Goal: Obtain resource: Download file/media

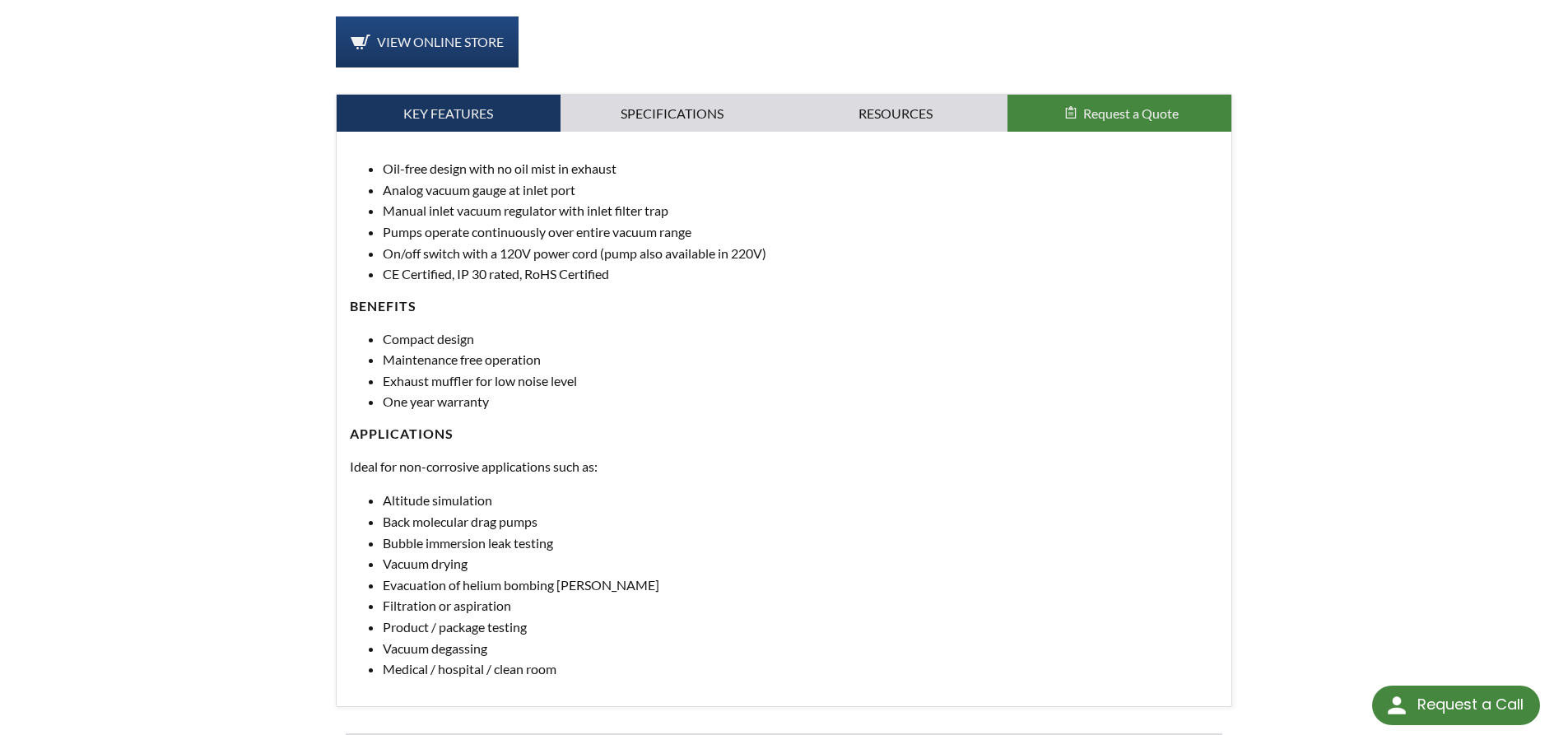
scroll to position [576, 0]
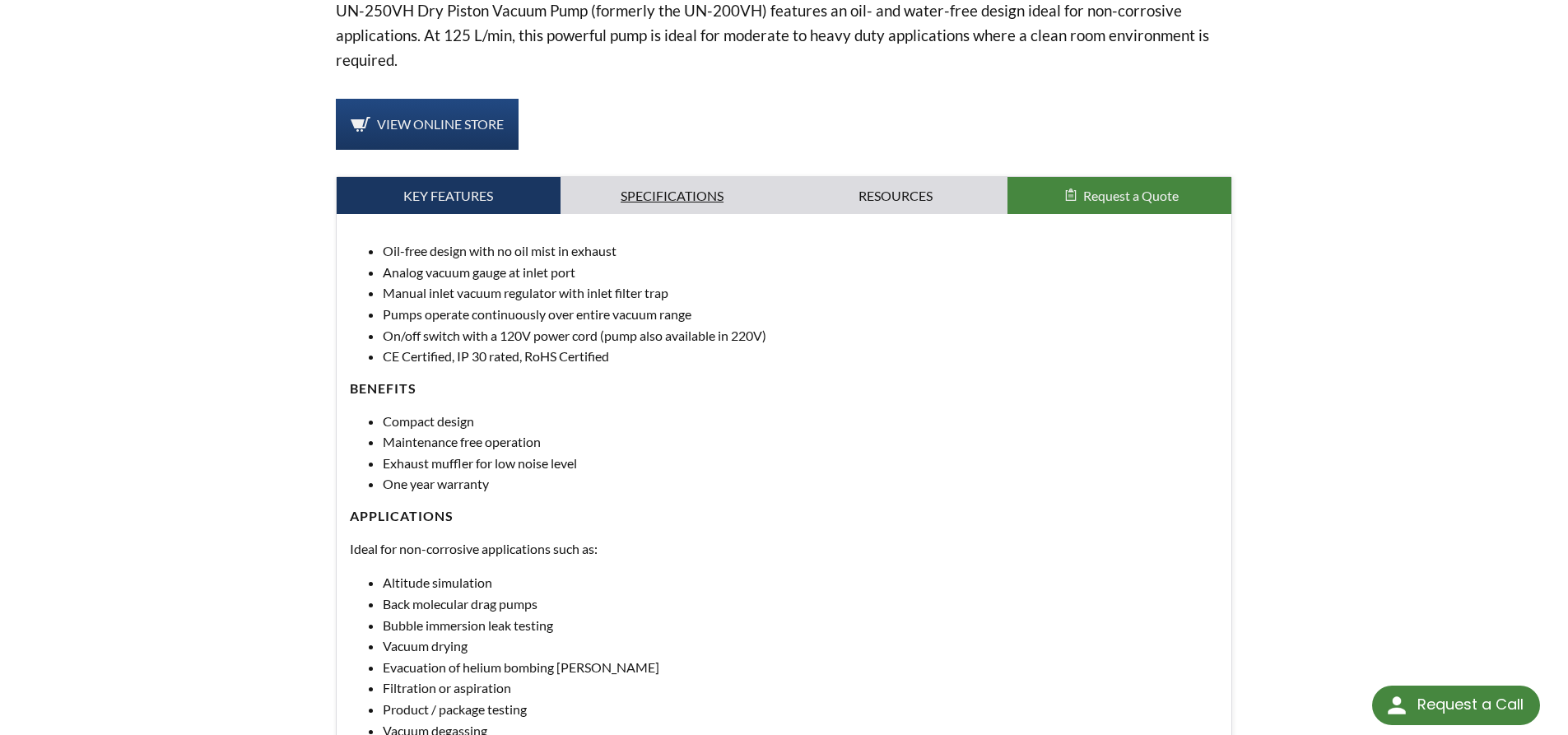
click at [672, 195] on link "Specifications" at bounding box center [672, 195] width 224 height 38
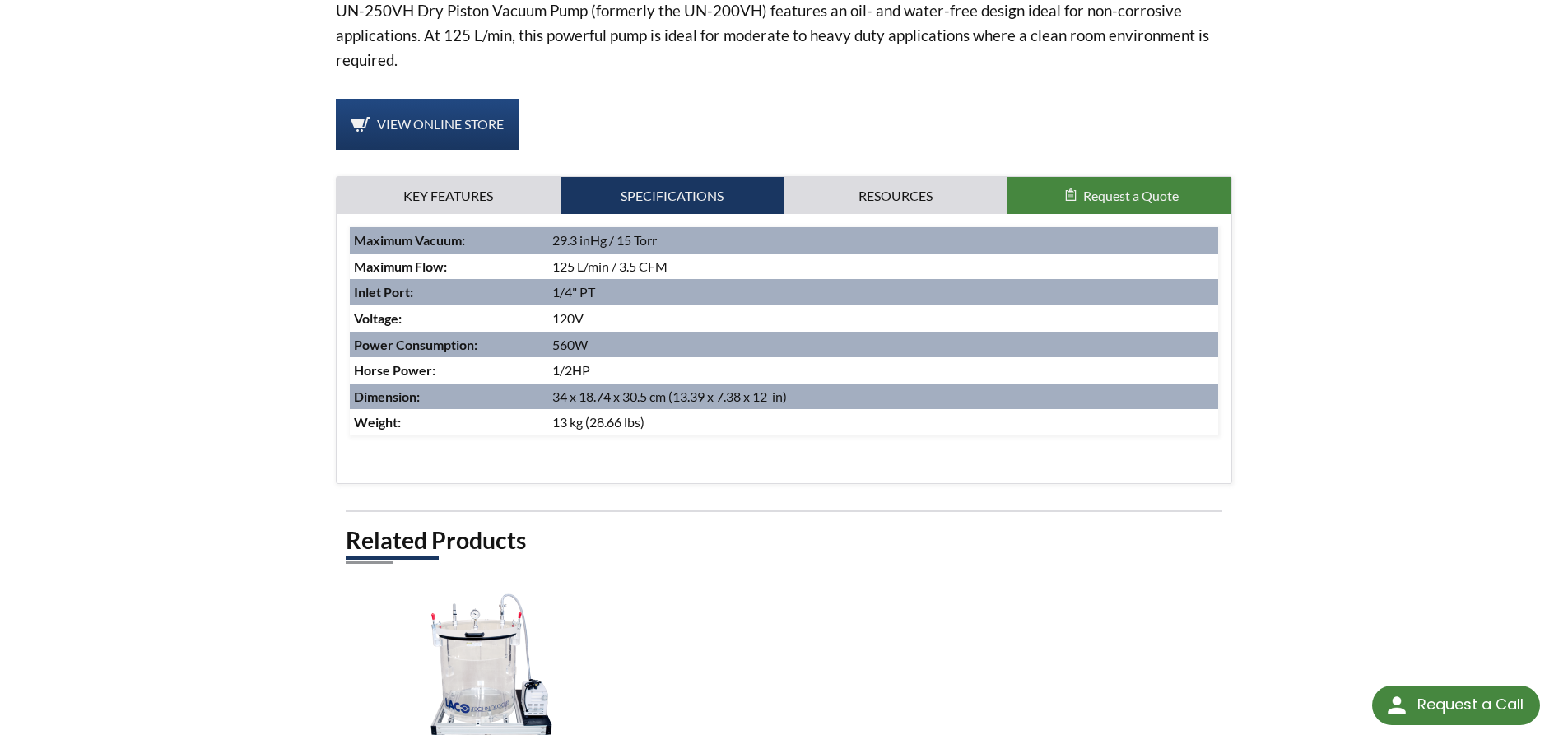
click at [910, 198] on link "Resources" at bounding box center [896, 195] width 224 height 38
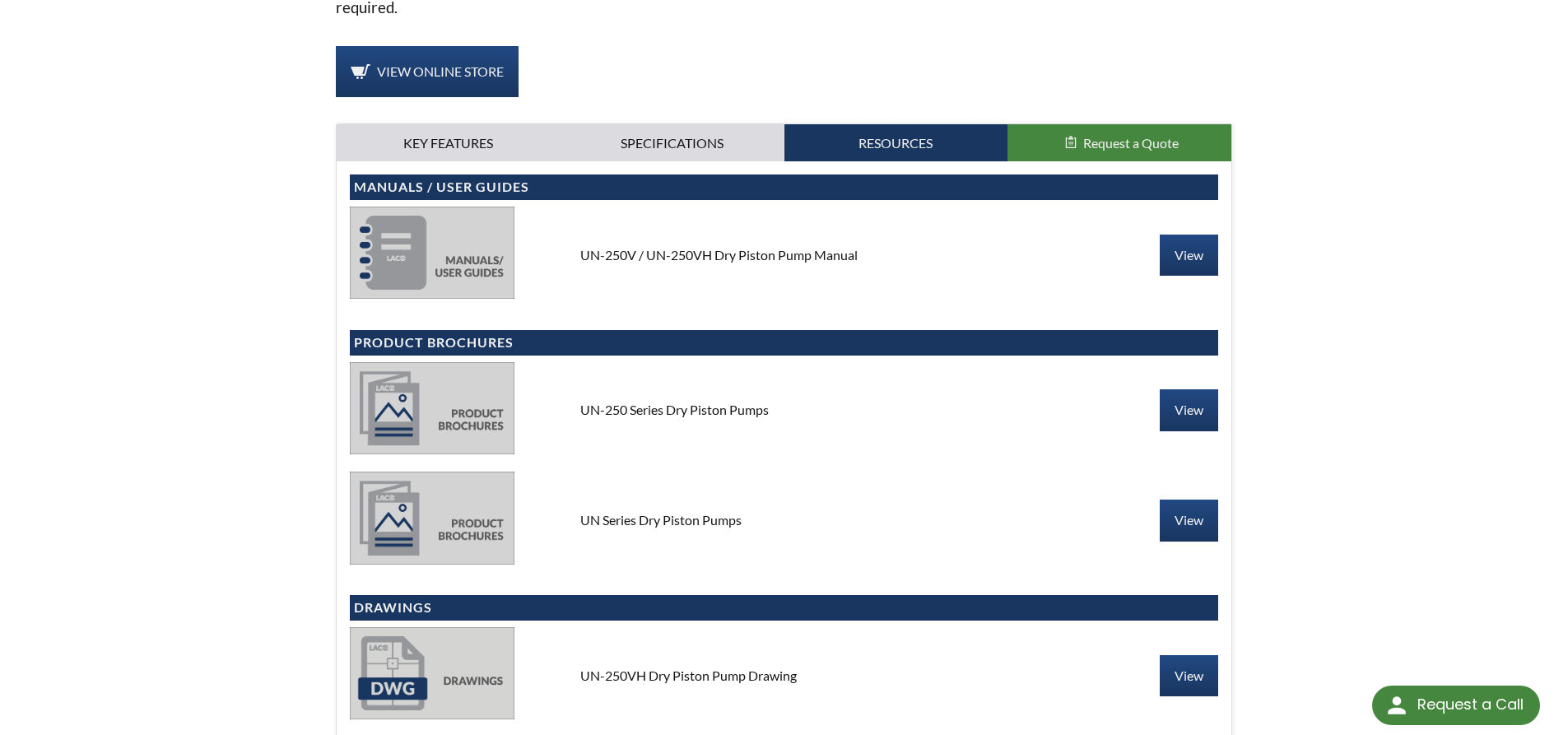
scroll to position [658, 0]
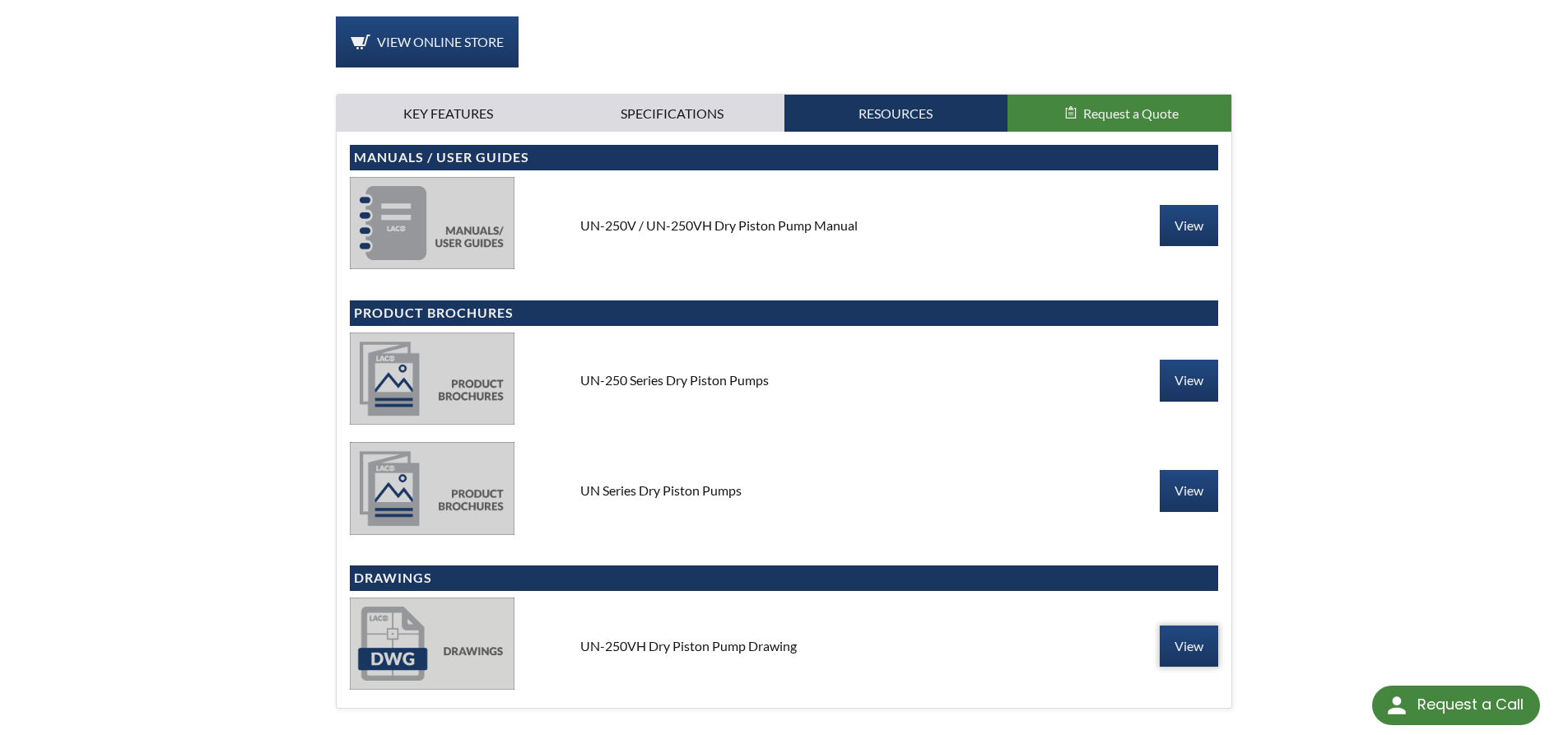
click at [1179, 638] on link "View" at bounding box center [1189, 646] width 58 height 41
click at [1191, 222] on link "View" at bounding box center [1189, 225] width 58 height 41
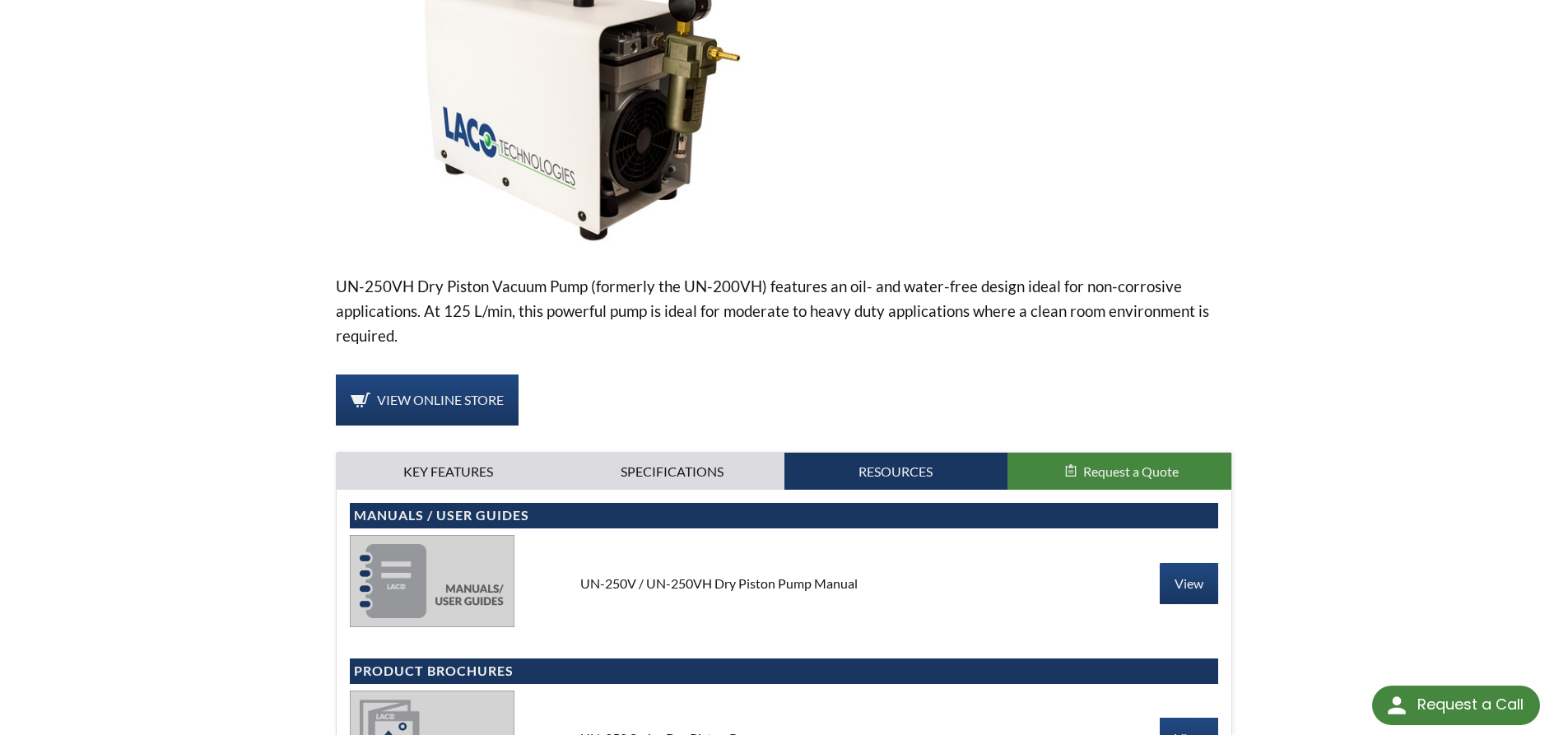
scroll to position [330, 0]
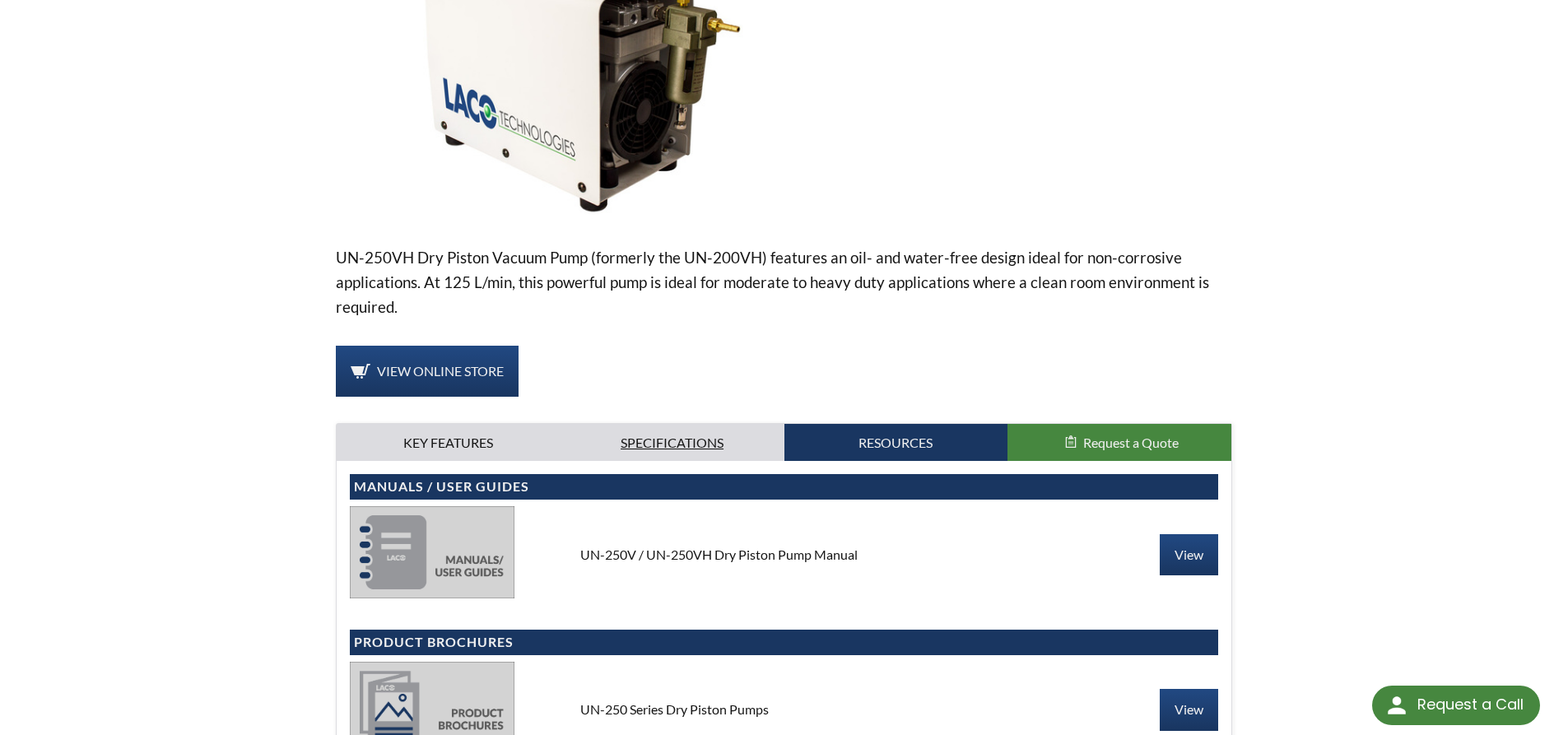
click at [651, 439] on link "Specifications" at bounding box center [672, 442] width 224 height 38
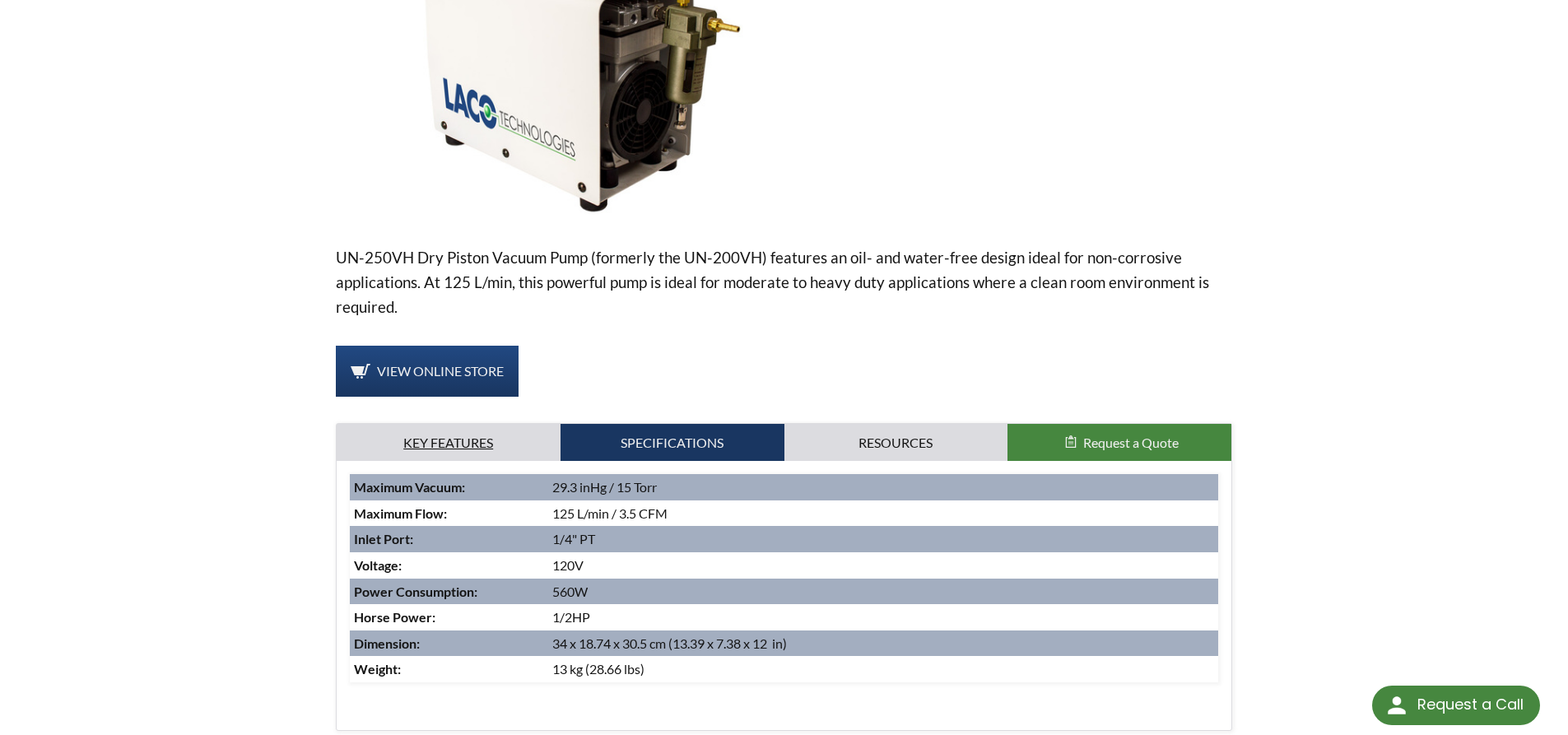
click at [480, 435] on link "Key Features" at bounding box center [449, 442] width 224 height 38
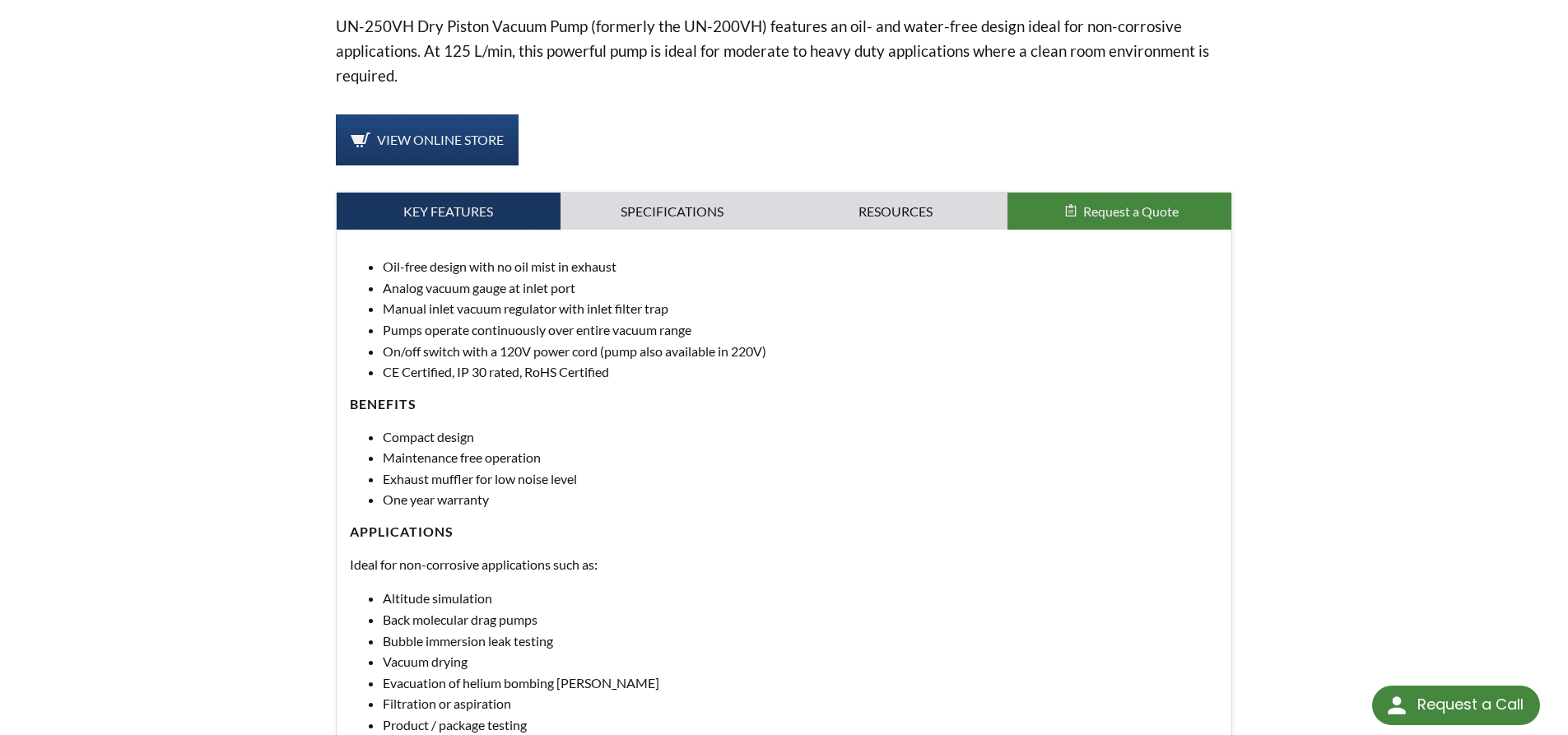
scroll to position [576, 0]
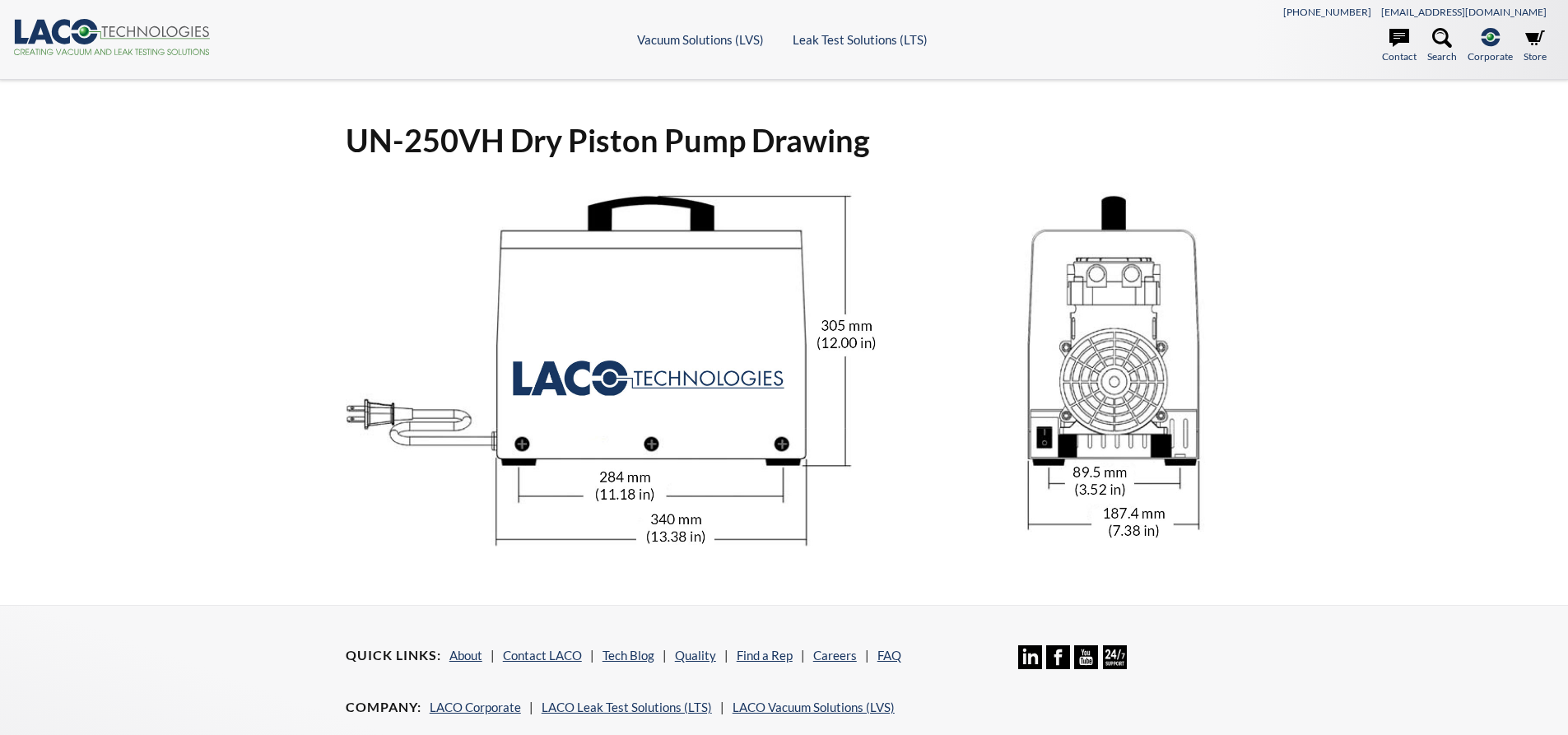
select select "Language Translate Widget"
